Goal: Task Accomplishment & Management: Manage account settings

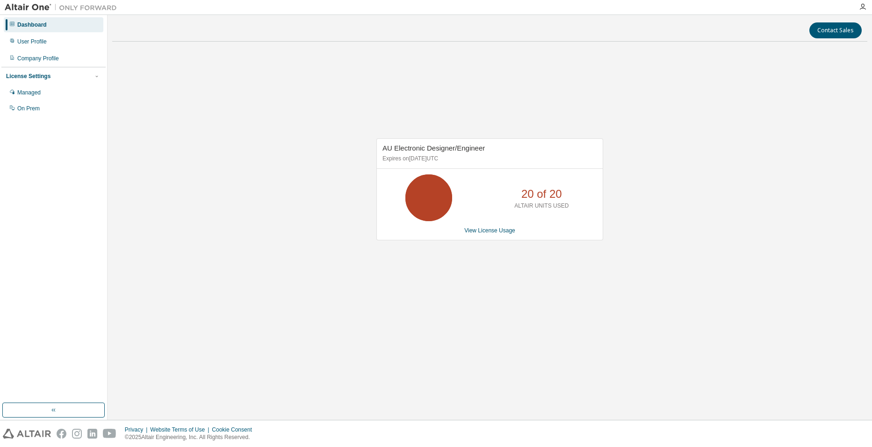
click at [502, 232] on link "View License Usage" at bounding box center [489, 230] width 51 height 7
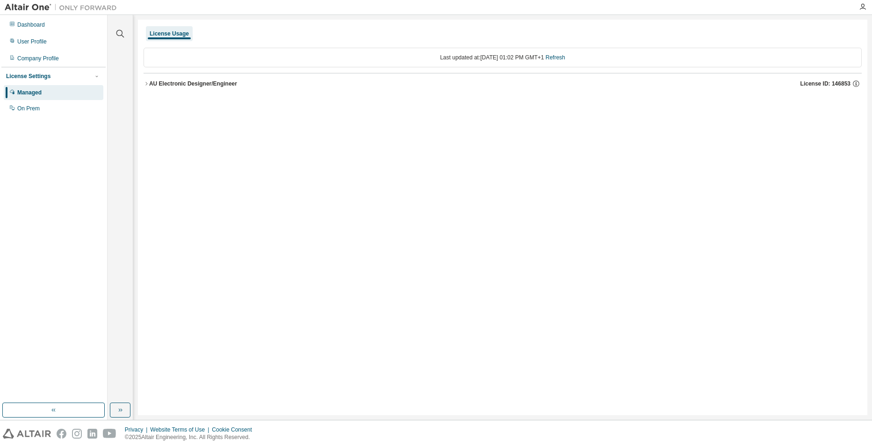
click at [147, 83] on icon "button" at bounding box center [146, 83] width 2 height 3
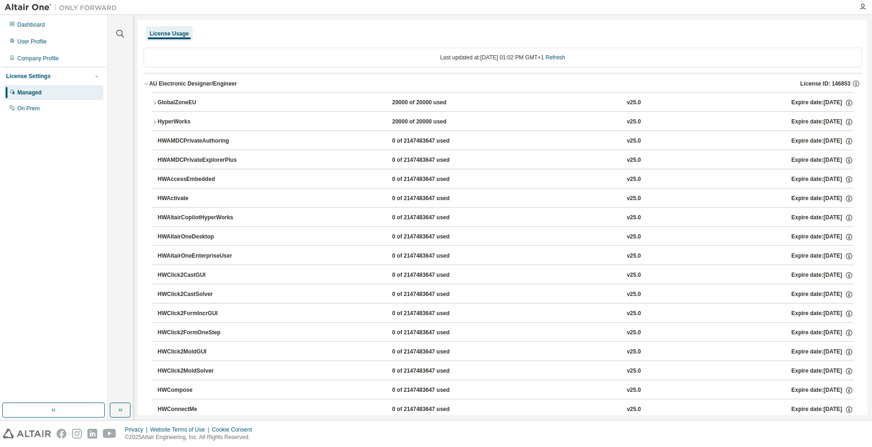
click at [154, 102] on icon "button" at bounding box center [155, 103] width 6 height 6
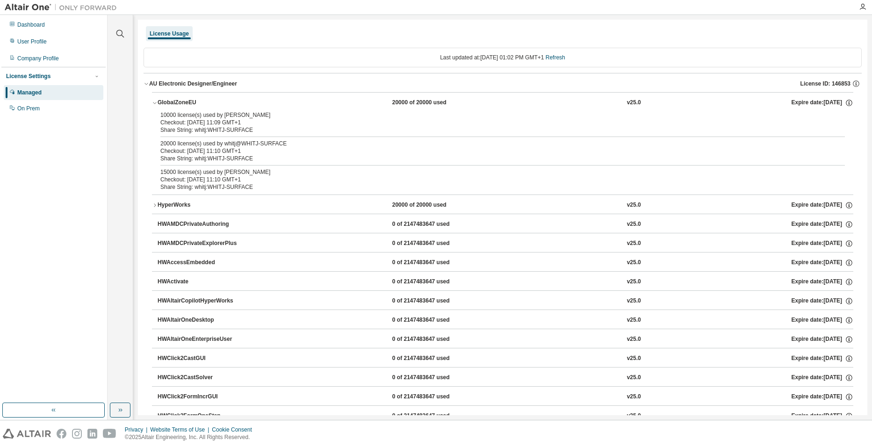
click at [154, 102] on icon "button" at bounding box center [155, 103] width 6 height 6
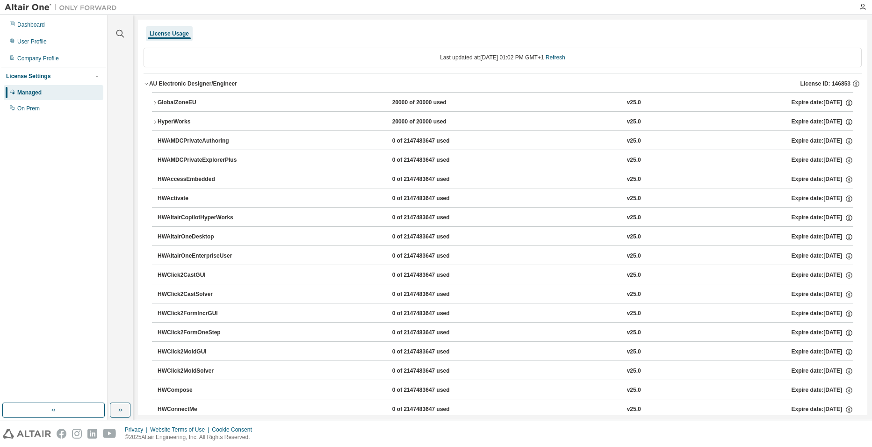
click at [32, 27] on div "Dashboard" at bounding box center [31, 24] width 28 height 7
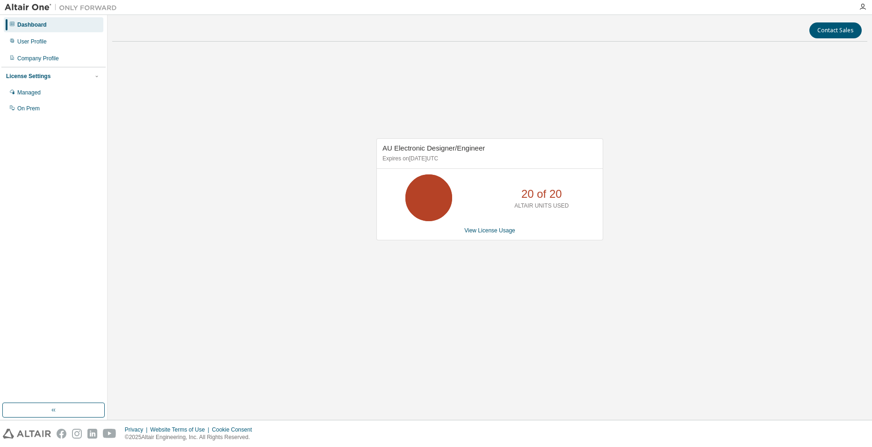
click at [36, 8] on img at bounding box center [63, 7] width 117 height 9
click at [76, 8] on img at bounding box center [63, 7] width 117 height 9
drag, startPoint x: 394, startPoint y: 147, endPoint x: 508, endPoint y: 151, distance: 114.2
click at [508, 151] on div "AU Electronic Designer/Engineer Expires on [DATE] UTC" at bounding box center [490, 154] width 226 height 30
click at [273, 138] on div "AU Electronic Designer/Engineer Expires on [DATE] UTC 20 of 20 ALTAIR UNITS USE…" at bounding box center [489, 194] width 755 height 290
